Goal: Task Accomplishment & Management: Use online tool/utility

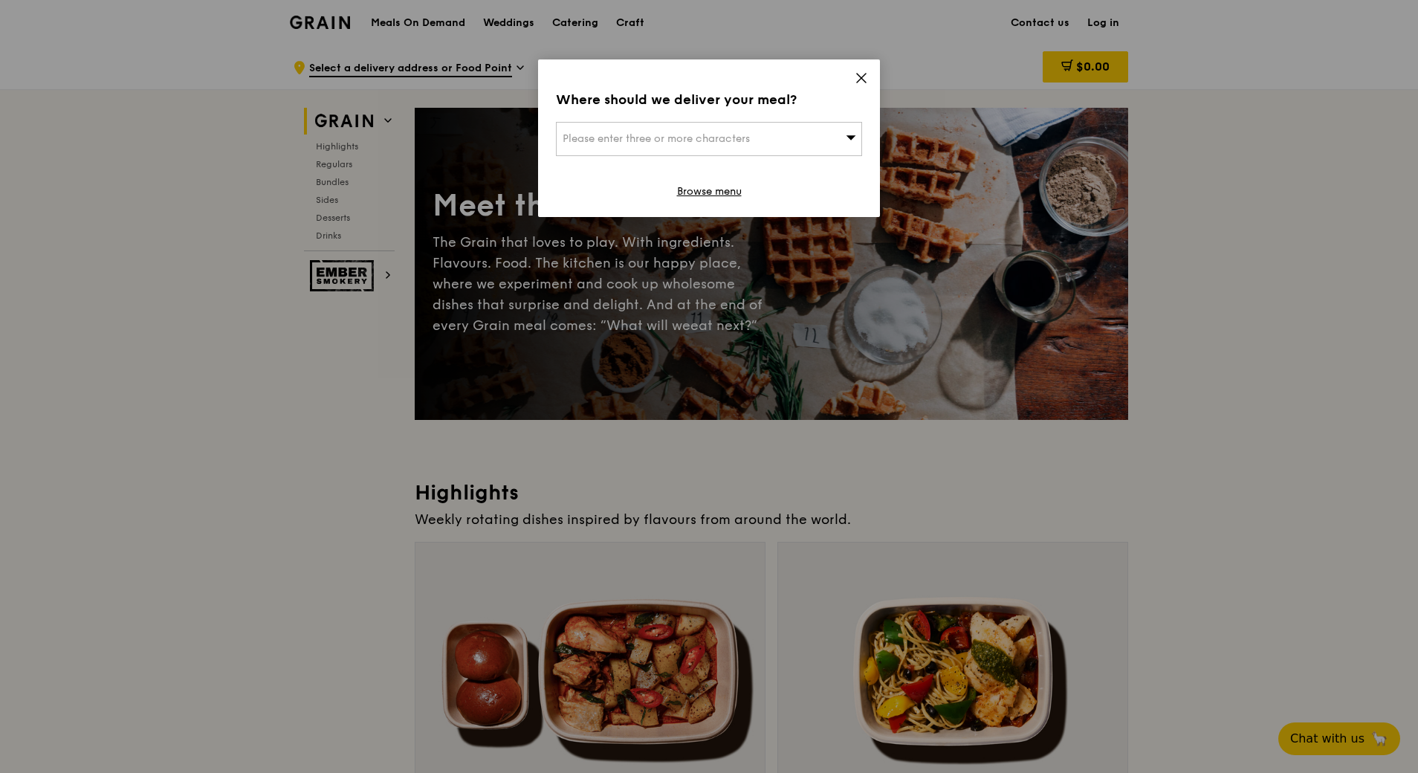
click at [774, 135] on div "Please enter three or more characters" at bounding box center [709, 139] width 306 height 34
type input "3"
click at [614, 141] on input "search" at bounding box center [709, 139] width 305 height 33
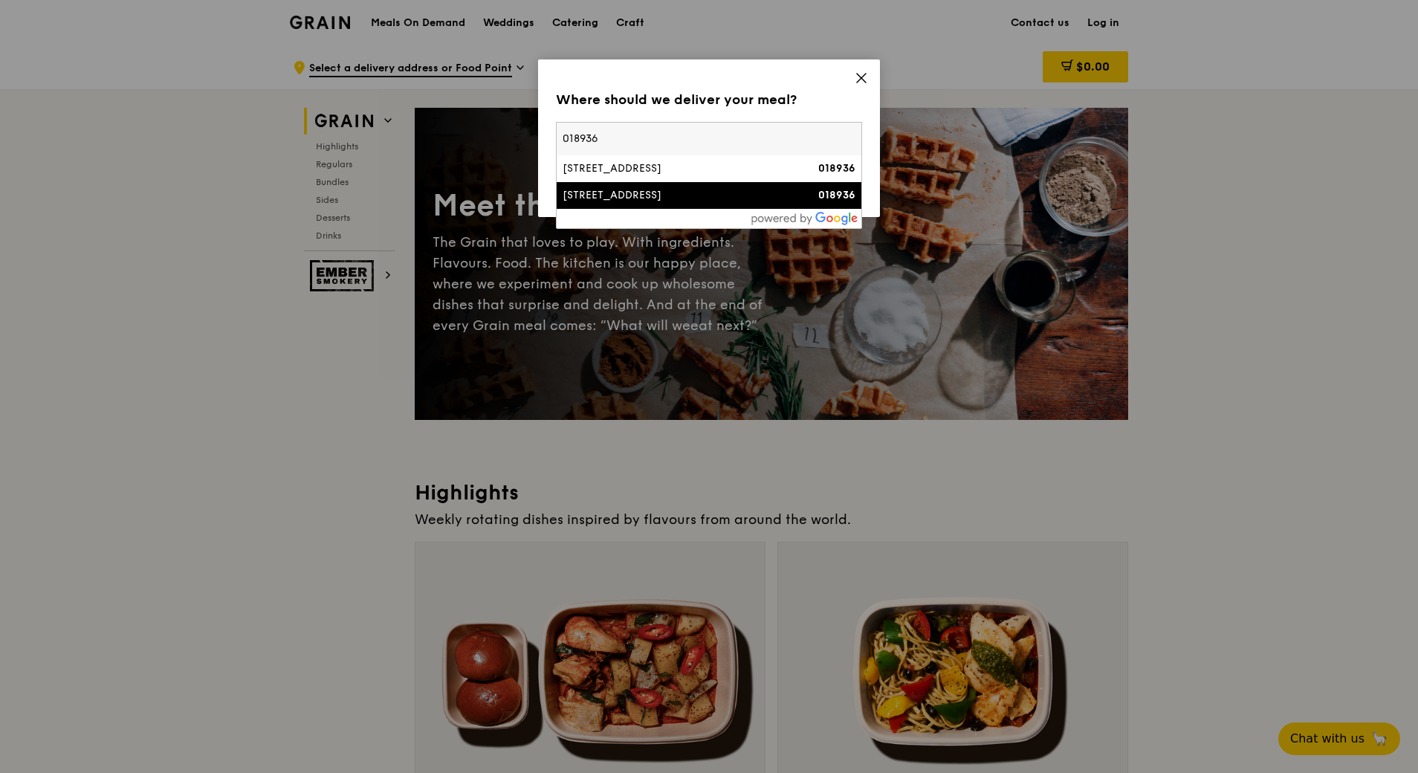
type input "018936"
click at [627, 186] on li "[STREET_ADDRESS] 018936" at bounding box center [709, 195] width 305 height 27
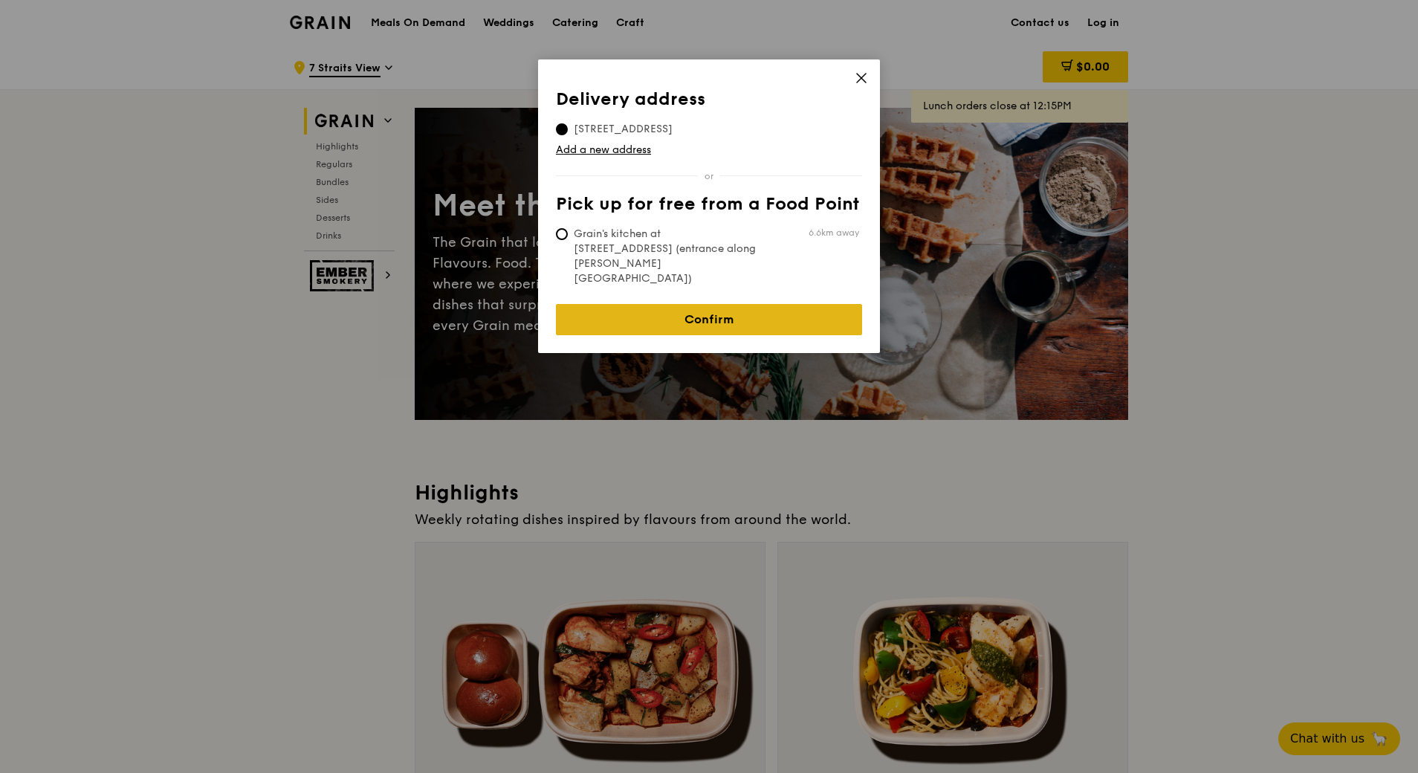
click at [700, 304] on link "Confirm" at bounding box center [709, 319] width 306 height 31
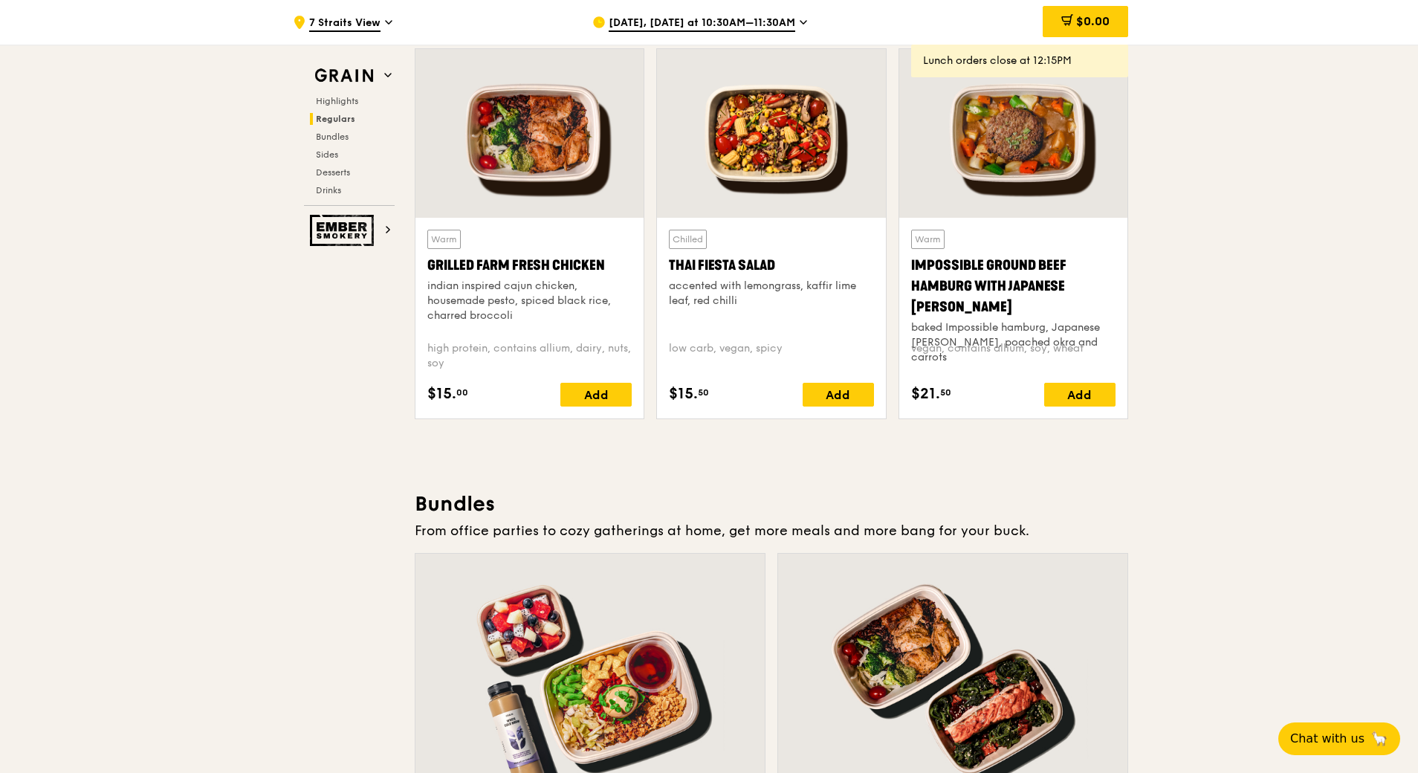
scroll to position [1486, 0]
